Goal: Task Accomplishment & Management: Use online tool/utility

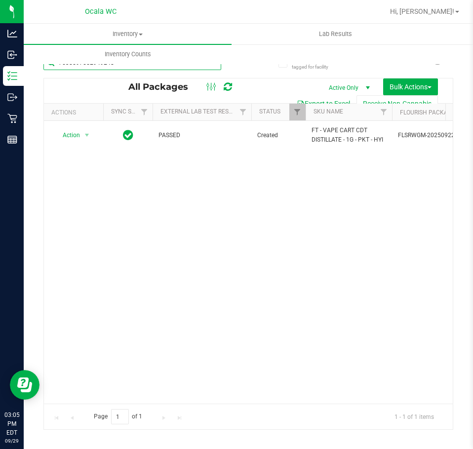
click at [121, 65] on input "7538597552949248" at bounding box center [132, 62] width 178 height 15
type input "8757131361231954"
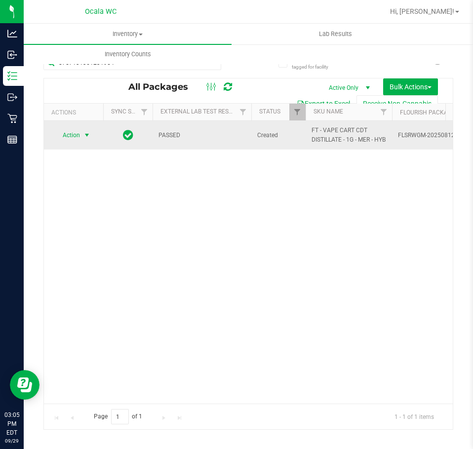
click at [82, 134] on span "select" at bounding box center [87, 135] width 12 height 14
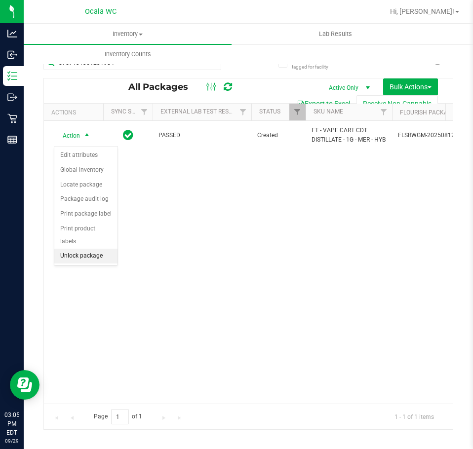
click at [88, 249] on li "Unlock package" at bounding box center [85, 256] width 63 height 15
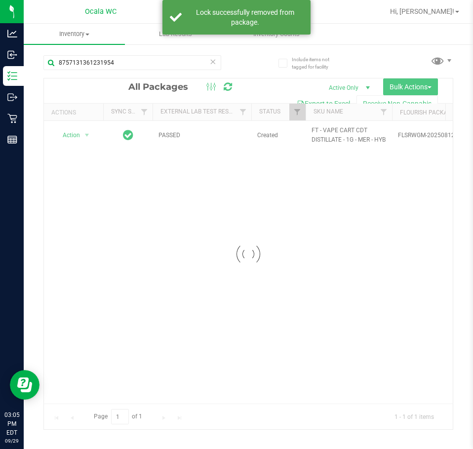
click at [78, 141] on div at bounding box center [248, 254] width 409 height 351
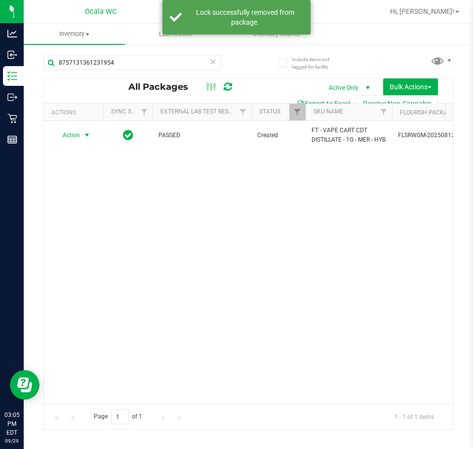
click at [78, 138] on span "Action" at bounding box center [67, 135] width 27 height 14
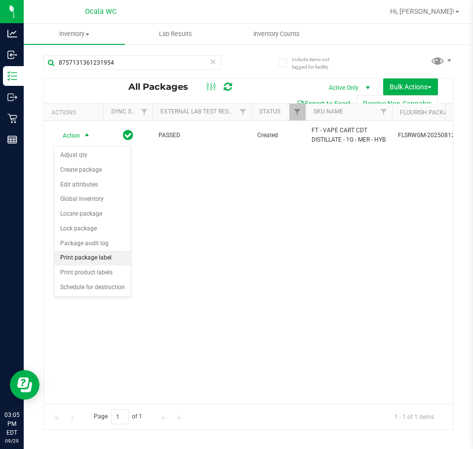
click at [101, 258] on li "Print package label" at bounding box center [92, 258] width 77 height 15
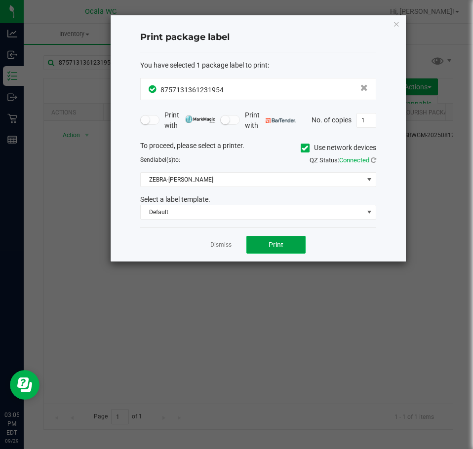
click at [270, 243] on span "Print" at bounding box center [276, 245] width 15 height 8
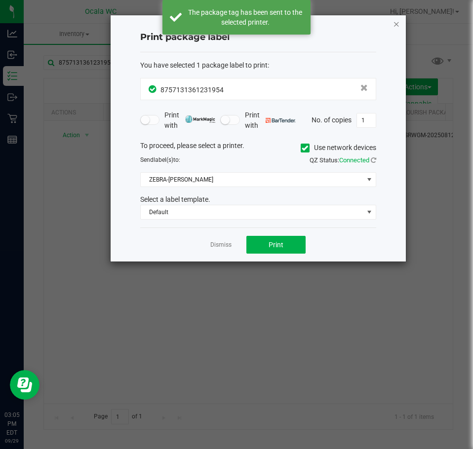
click at [395, 21] on icon "button" at bounding box center [396, 24] width 7 height 12
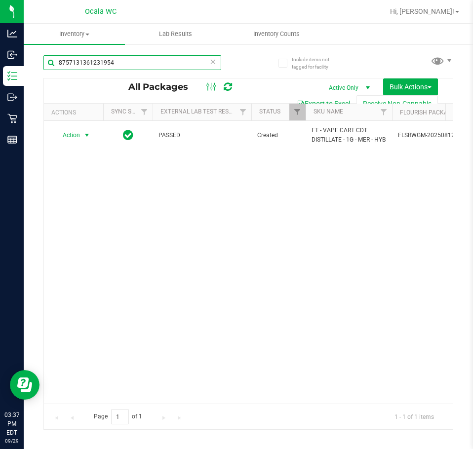
click at [111, 60] on input "8757131361231954" at bounding box center [132, 62] width 178 height 15
click at [111, 57] on input "8757131361231954" at bounding box center [132, 62] width 178 height 15
type input "87571313612319546999053692091162"
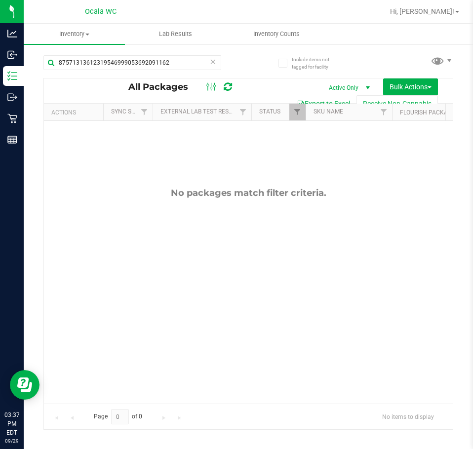
click at [212, 62] on icon at bounding box center [212, 61] width 7 height 12
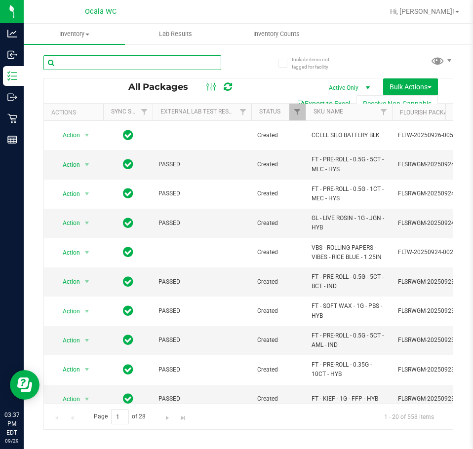
click at [166, 70] on input "text" at bounding box center [132, 62] width 178 height 15
type input "6999053692091162"
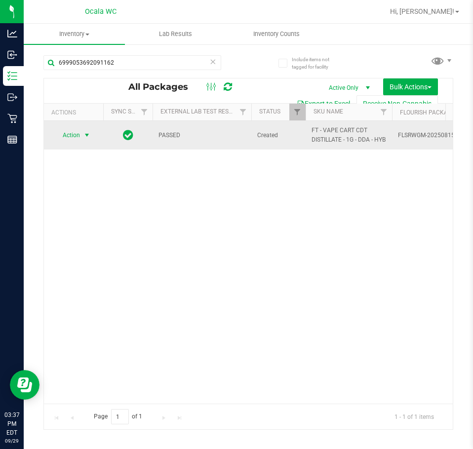
click at [81, 141] on span "select" at bounding box center [87, 135] width 12 height 14
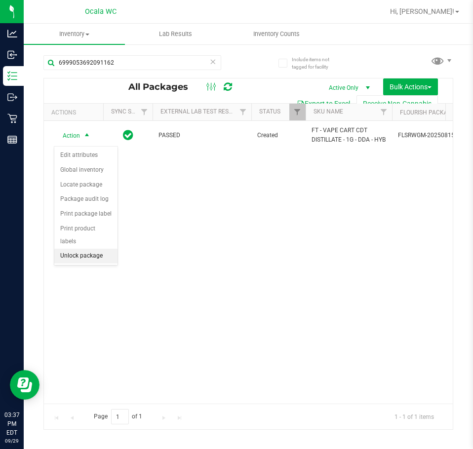
click at [78, 249] on li "Unlock package" at bounding box center [85, 256] width 63 height 15
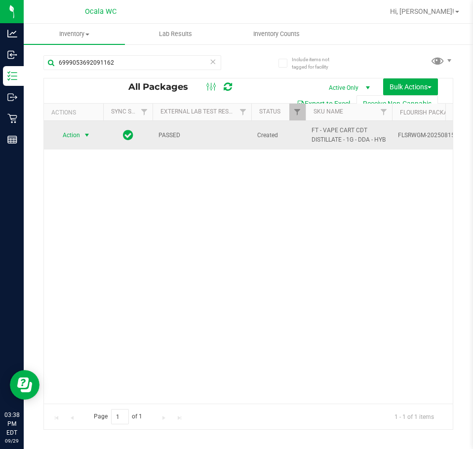
click at [80, 137] on span "Action" at bounding box center [67, 135] width 27 height 14
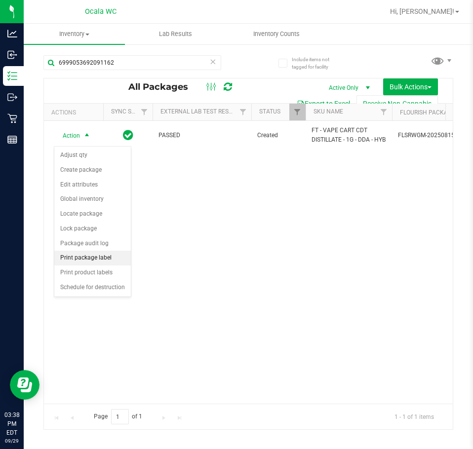
click at [71, 257] on li "Print package label" at bounding box center [92, 258] width 77 height 15
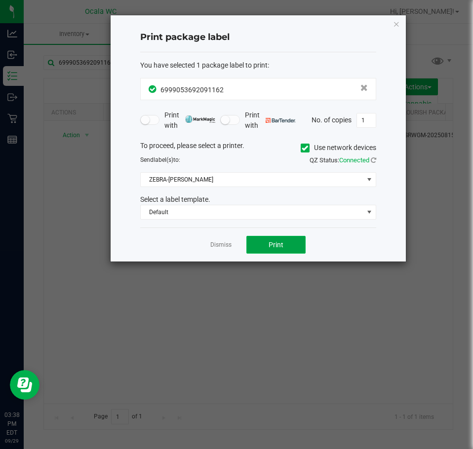
click at [269, 245] on span "Print" at bounding box center [276, 245] width 15 height 8
click at [221, 243] on link "Dismiss" at bounding box center [220, 245] width 21 height 8
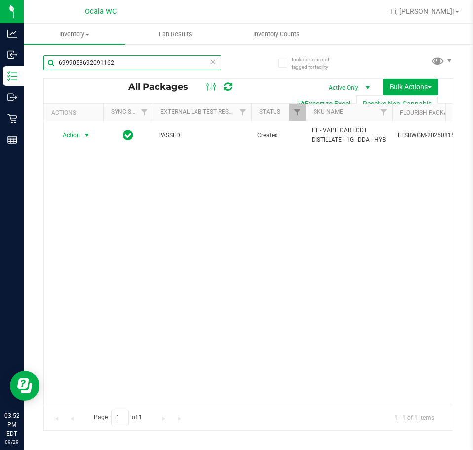
click at [122, 65] on input "6999053692091162" at bounding box center [132, 62] width 178 height 15
click at [122, 62] on input "6999053692091162" at bounding box center [132, 62] width 178 height 15
type input "69990536920911625526131950879967"
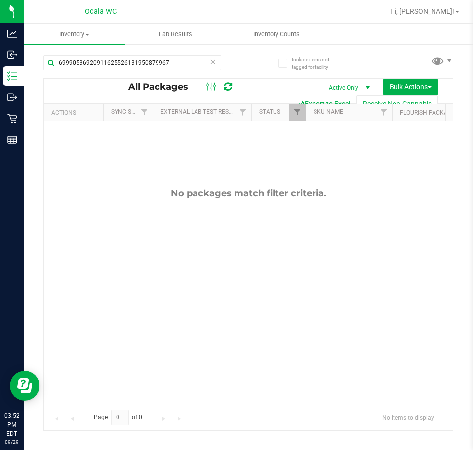
click at [211, 64] on icon at bounding box center [212, 61] width 7 height 12
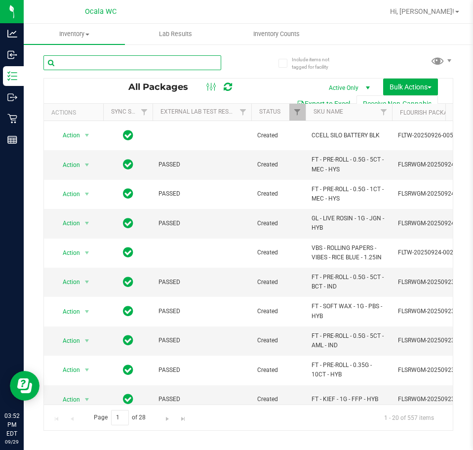
click at [88, 65] on input "text" at bounding box center [132, 62] width 178 height 15
type input "5526131950879967"
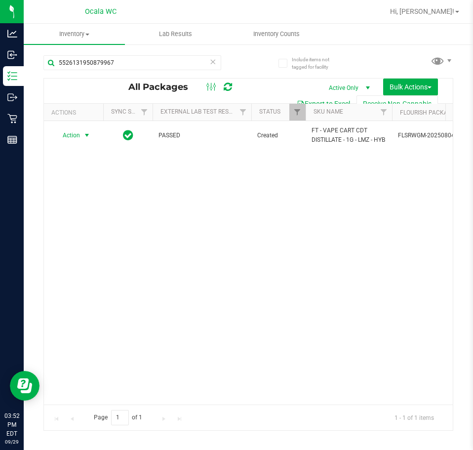
click at [78, 136] on span "Action" at bounding box center [67, 135] width 27 height 14
click at [89, 249] on li "Unlock package" at bounding box center [85, 256] width 63 height 15
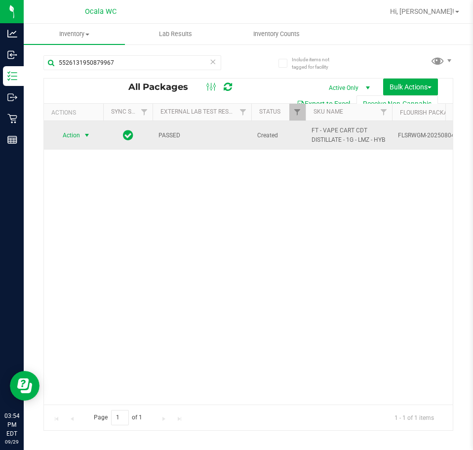
click at [85, 139] on span "select" at bounding box center [87, 135] width 8 height 8
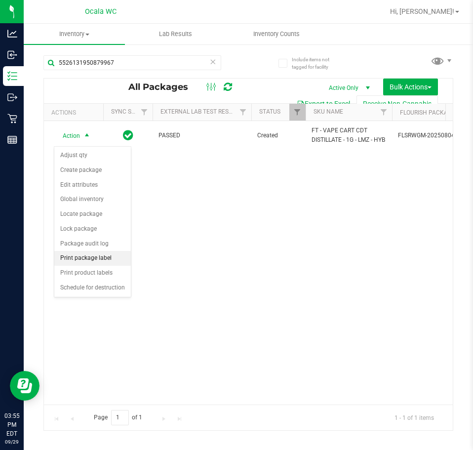
click at [96, 261] on li "Print package label" at bounding box center [92, 258] width 77 height 15
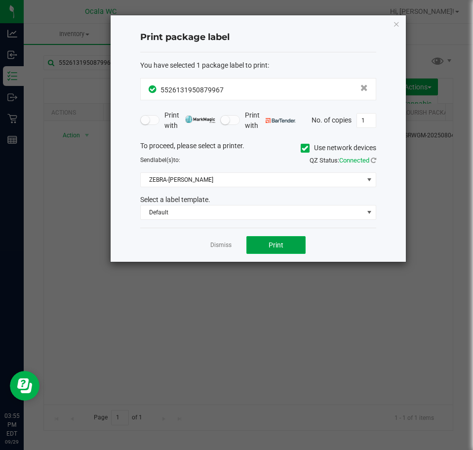
click at [268, 248] on button "Print" at bounding box center [275, 245] width 59 height 18
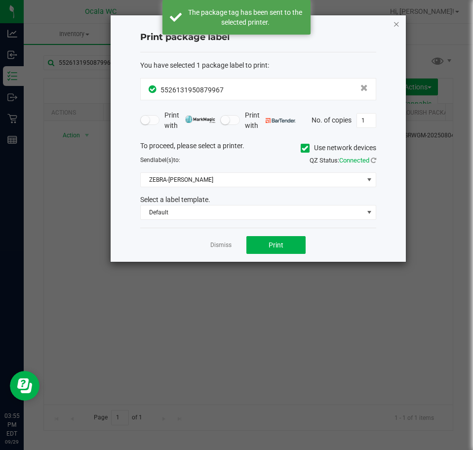
click at [397, 23] on icon "button" at bounding box center [396, 24] width 7 height 12
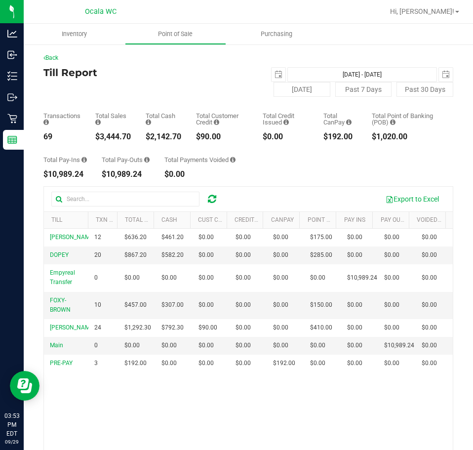
click at [146, 78] on div "Till Report [DATE] [DATE] - [DATE] [DATE] [DATE] Past 7 Days Past 30 Days" at bounding box center [248, 82] width 410 height 30
